Goal: Task Accomplishment & Management: Manage account settings

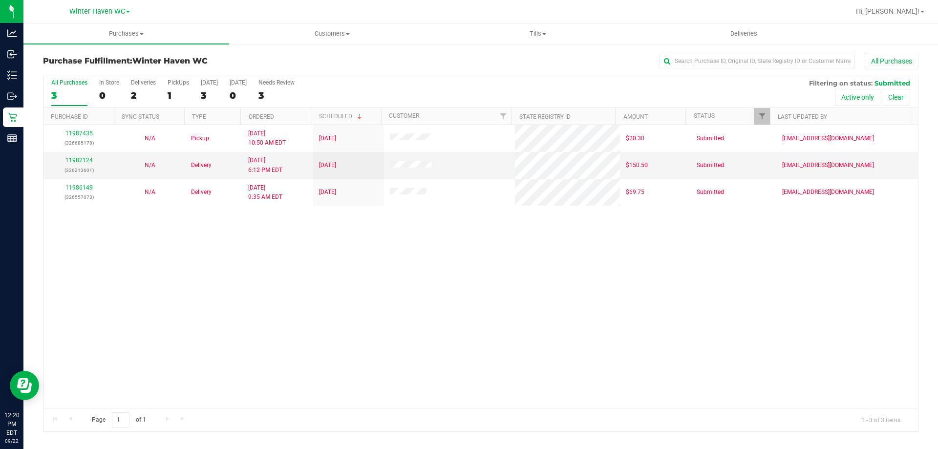
click at [404, 321] on div "11987435 (326685178) N/A Pickup [DATE] 10:50 AM EDT 9/22/2025 $20.30 Submitted …" at bounding box center [480, 266] width 874 height 283
click at [210, 274] on div "11987435 (326685178) N/A Pickup [DATE] 10:50 AM EDT 9/22/2025 $20.30 Submitted …" at bounding box center [480, 266] width 874 height 283
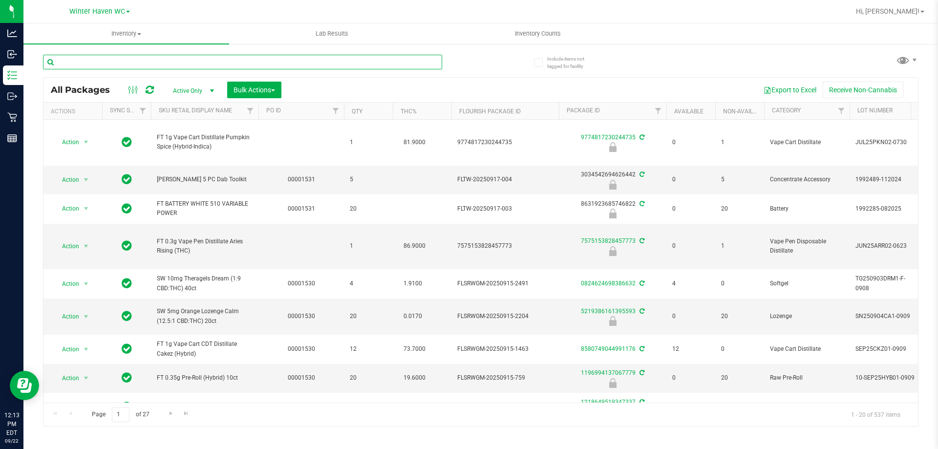
click at [126, 57] on input "text" at bounding box center [242, 62] width 399 height 15
type input "1911"
click at [453, 78] on div "All Packages Active Only Active Only Lab Samples Locked All External Internal B…" at bounding box center [480, 90] width 874 height 24
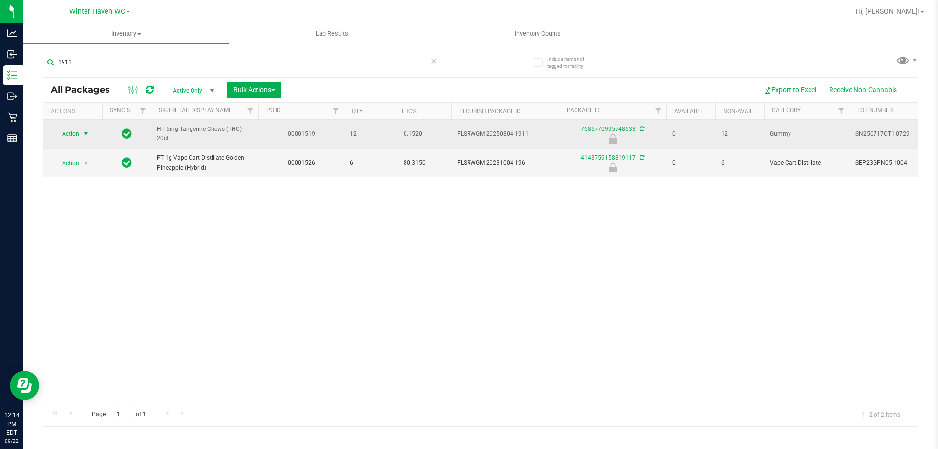
click at [71, 136] on span "Action" at bounding box center [66, 134] width 26 height 14
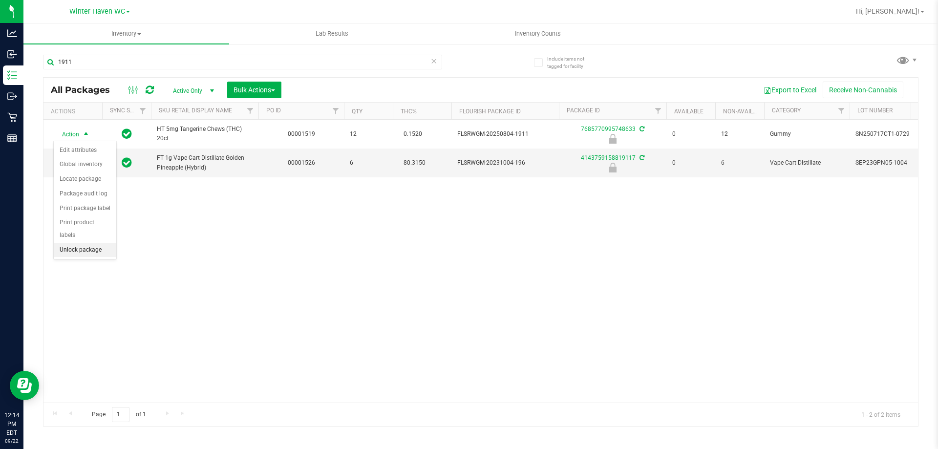
click at [72, 243] on li "Unlock package" at bounding box center [85, 250] width 63 height 15
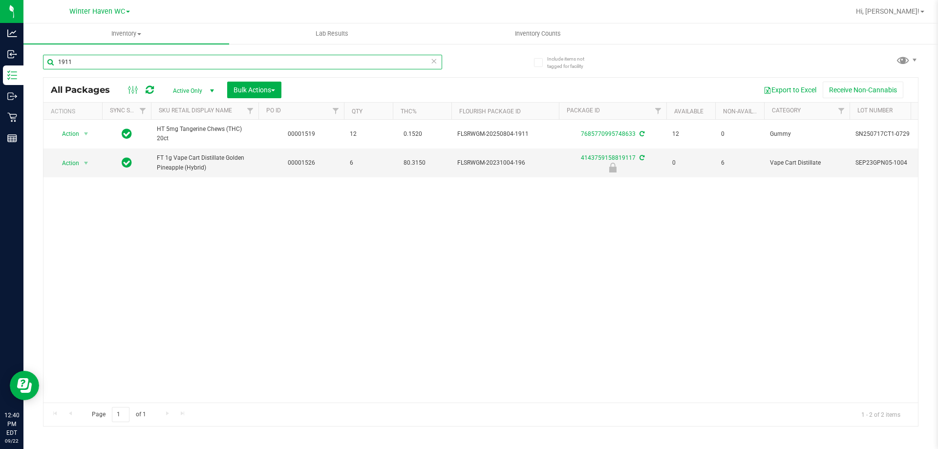
click at [108, 55] on input "1911" at bounding box center [242, 62] width 399 height 15
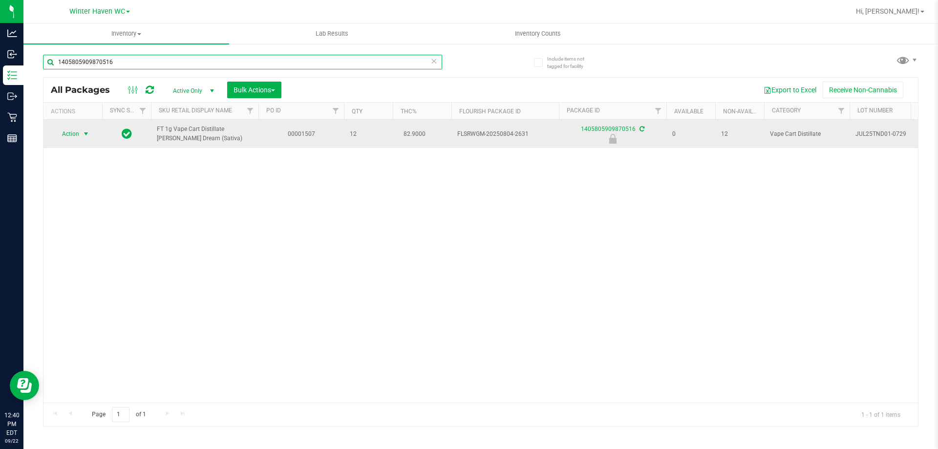
type input "1405805909870516"
click at [75, 135] on span "Action" at bounding box center [66, 134] width 26 height 14
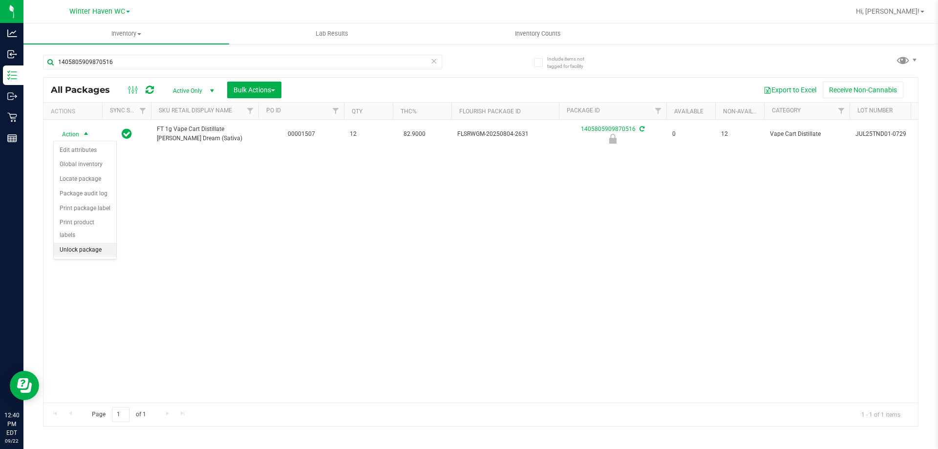
click at [80, 243] on li "Unlock package" at bounding box center [85, 250] width 63 height 15
click at [904, 8] on span "Hi, [PERSON_NAME]!" at bounding box center [888, 11] width 64 height 8
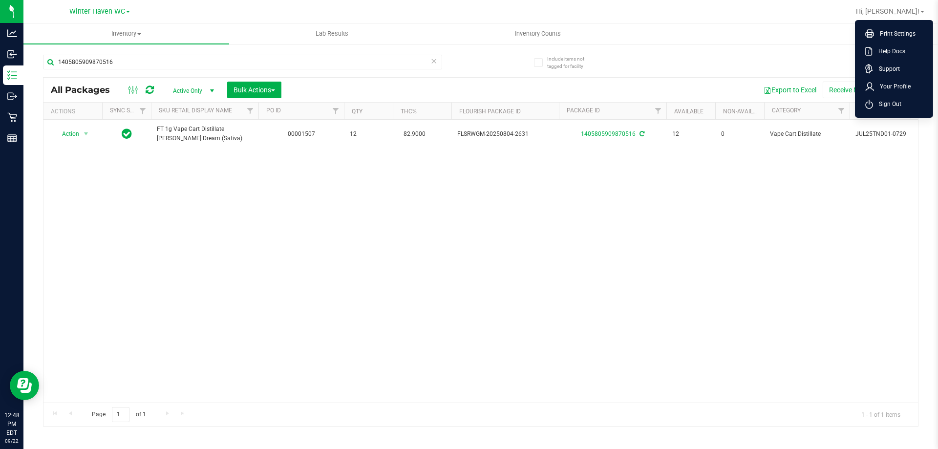
click at [878, 101] on span "Sign Out" at bounding box center [887, 104] width 28 height 10
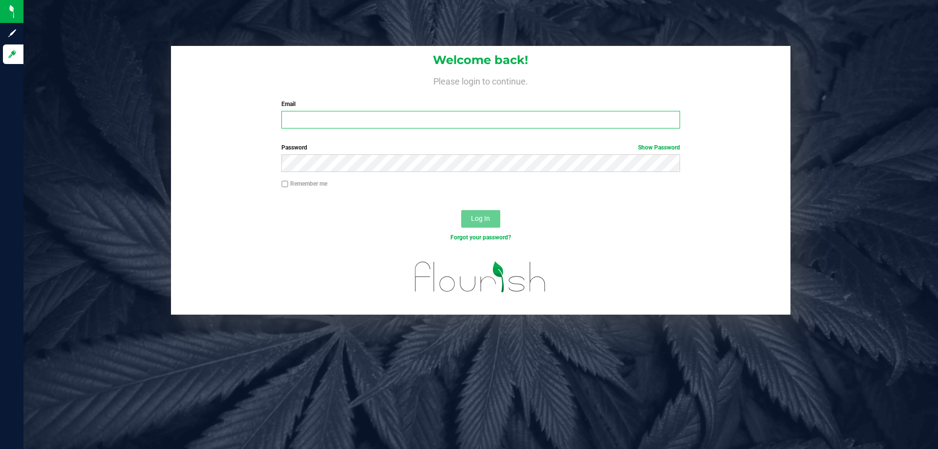
click at [313, 121] on input "Email" at bounding box center [480, 120] width 398 height 18
type input "cutaylor@liveparallel.com"
click at [461, 210] on button "Log In" at bounding box center [480, 219] width 39 height 18
